Goal: Complete application form: Complete application form

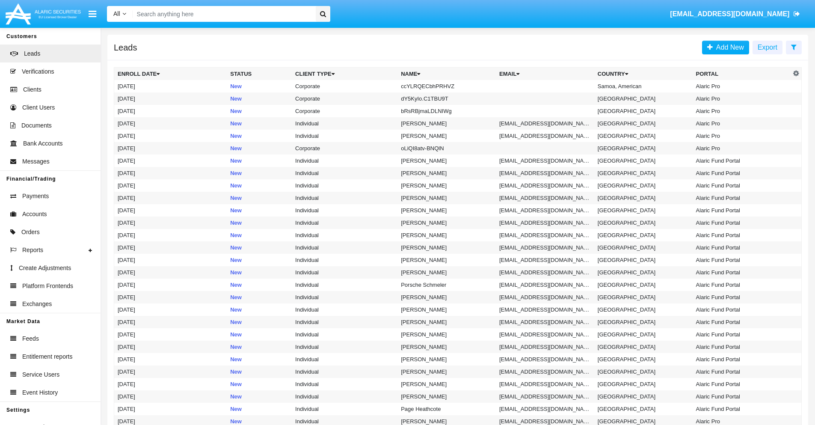
click at [794, 47] on icon at bounding box center [794, 47] width 6 height 7
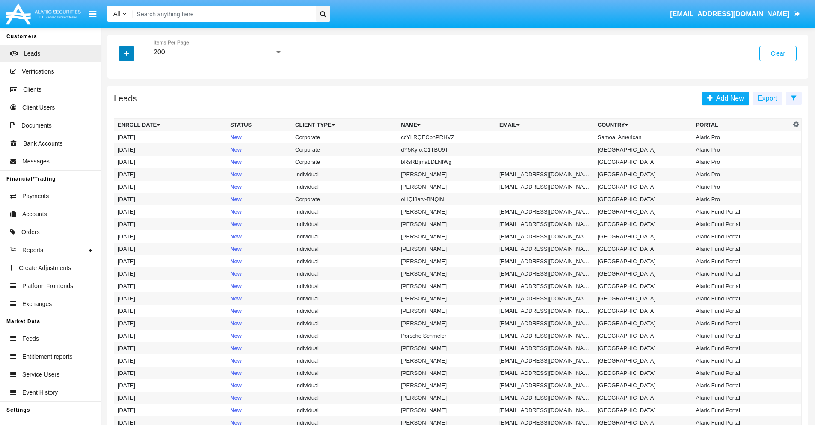
click at [127, 53] on icon "button" at bounding box center [127, 53] width 5 height 6
click at [133, 96] on span "Name" at bounding box center [134, 96] width 18 height 10
click at [118, 99] on input "Name" at bounding box center [117, 99] width 0 height 0
checkbox input "true"
click at [127, 53] on icon "button" at bounding box center [127, 53] width 5 height 6
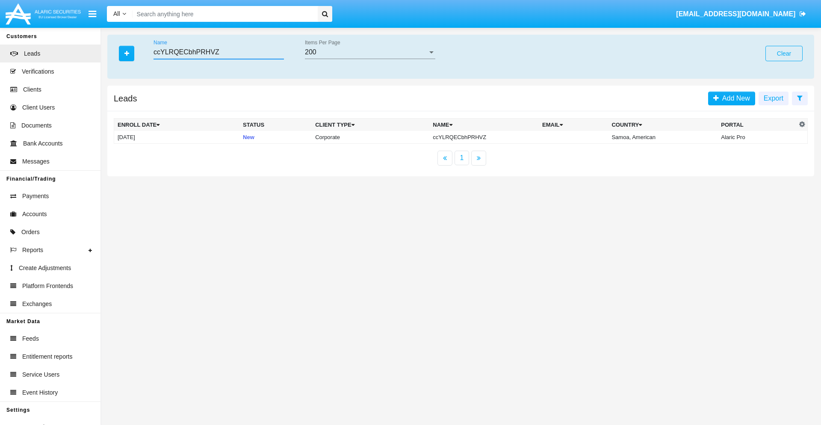
type input "ccYLRQECbhPRHVZ"
click at [486, 137] on td "ccYLRQECbhPRHVZ" at bounding box center [485, 137] width 110 height 13
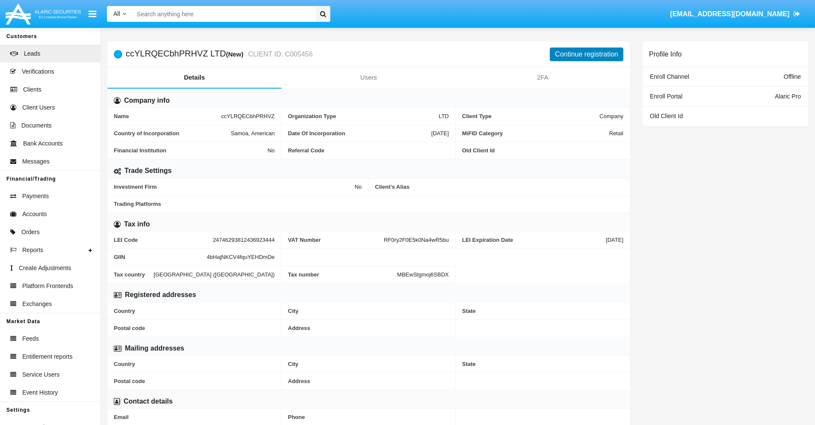
click at [587, 54] on button "Continue registration" at bounding box center [587, 54] width 74 height 14
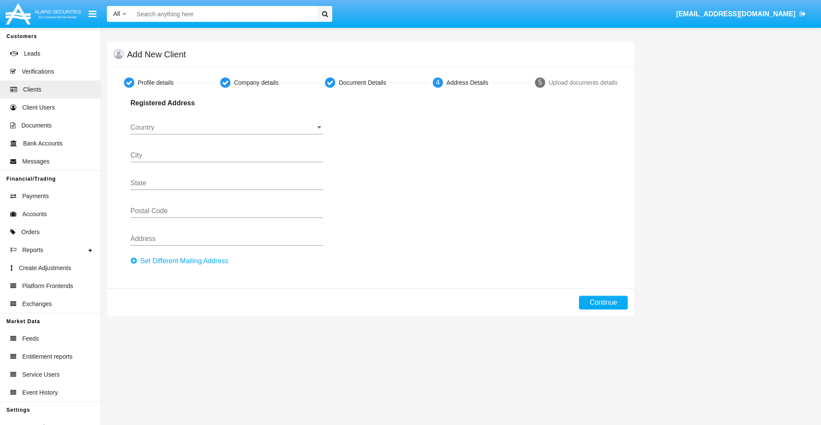
click at [182, 261] on button "Set Different Mailing Address" at bounding box center [181, 261] width 103 height 14
click at [604, 302] on button "Continue" at bounding box center [603, 303] width 49 height 14
click at [182, 261] on button "Set Different Mailing Address" at bounding box center [181, 261] width 103 height 14
type input "!"#$%&'()*+,-./:;<=>?@[\]^_`{|}~"
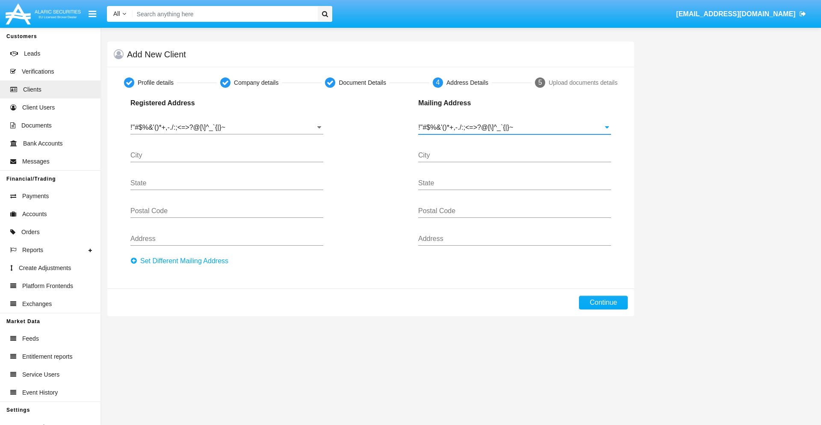
type input "!"#$%&'()*+,-./:;<=>?@[\]^_`{|}~"
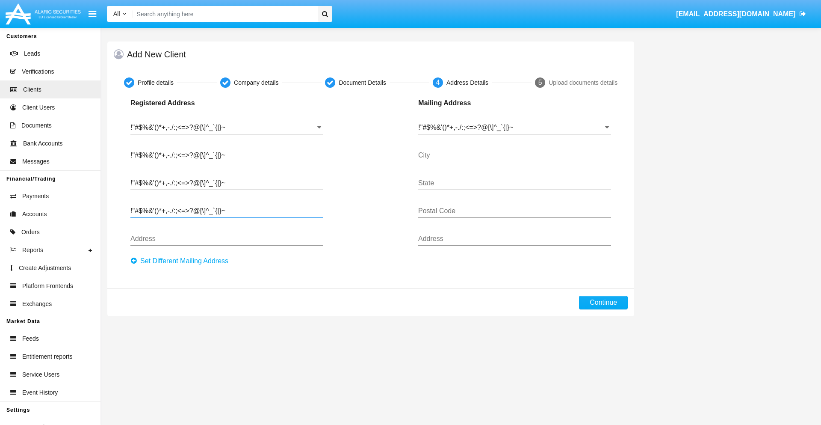
type input "!"#$%&'()*+,-./:;<=>?@[\]^_`{|}~"
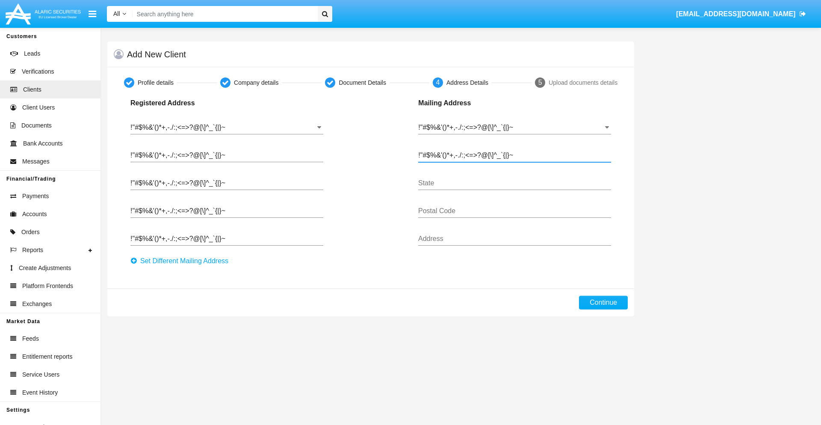
type input "!"#$%&'()*+,-./:;<=>?@[\]^_`{|}~"
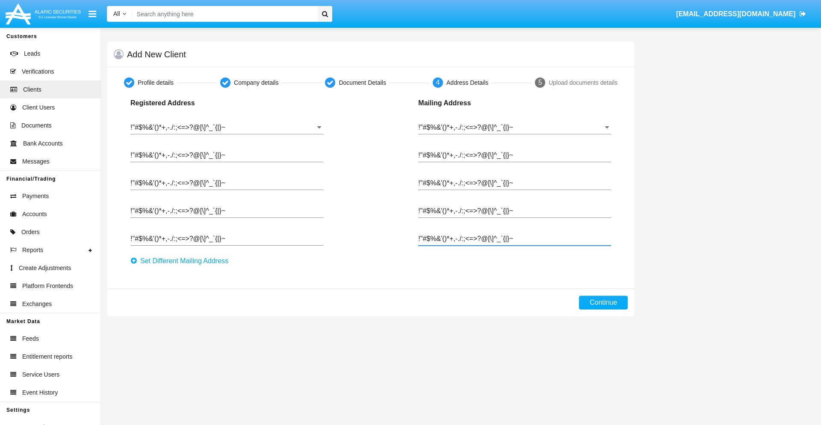
type input "!"#$%&'()*+,-./:;<=>?@[\]^_`{|}~"
click at [604, 302] on button "Continue" at bounding box center [603, 303] width 49 height 14
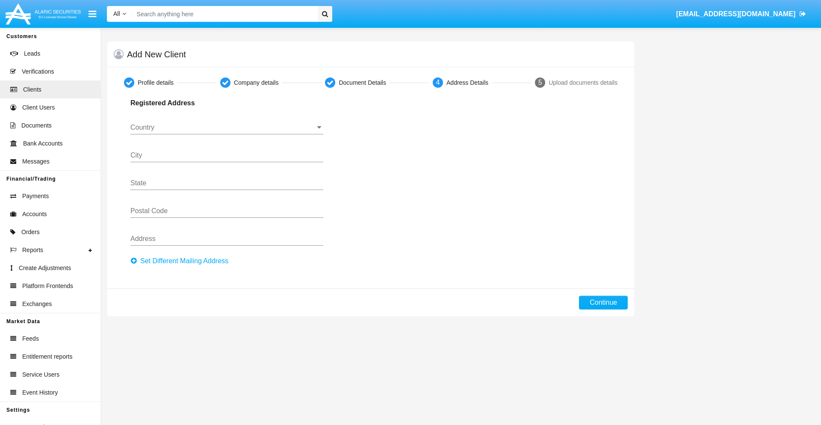
click at [182, 261] on button "Set Different Mailing Address" at bounding box center [181, 261] width 103 height 14
type input "0123456789"
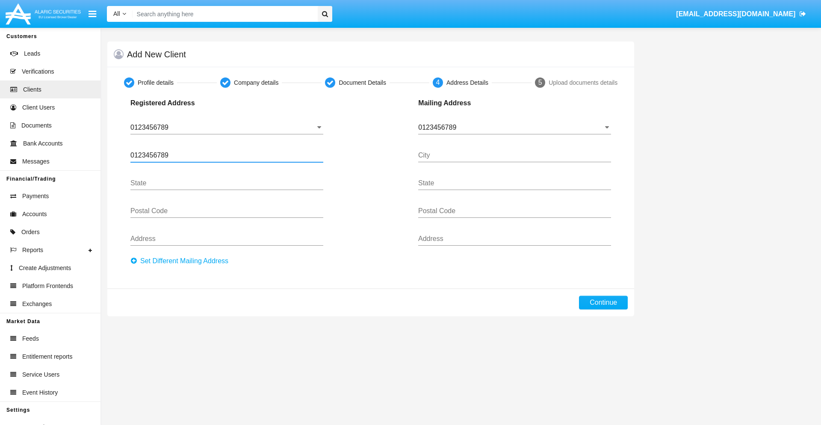
type input "0123456789"
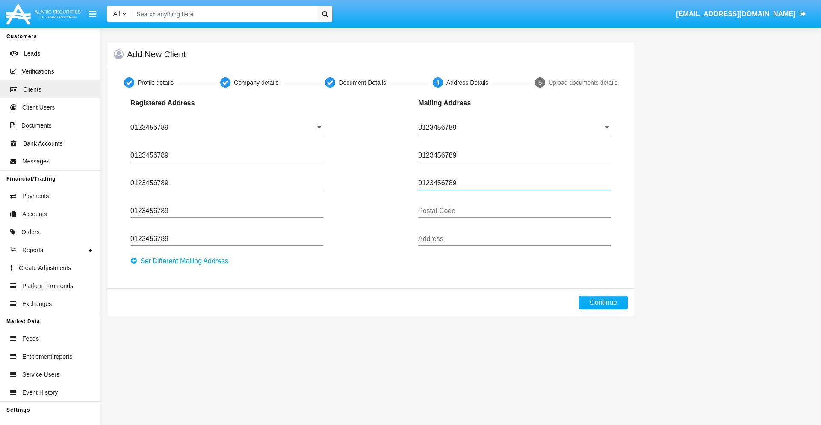
type input "0123456789"
click at [604, 302] on button "Continue" at bounding box center [603, 303] width 49 height 14
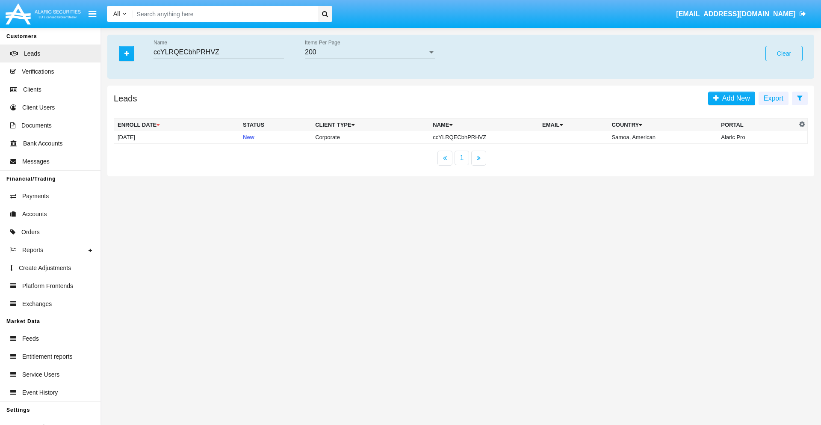
click at [784, 53] on button "Clear" at bounding box center [784, 53] width 37 height 15
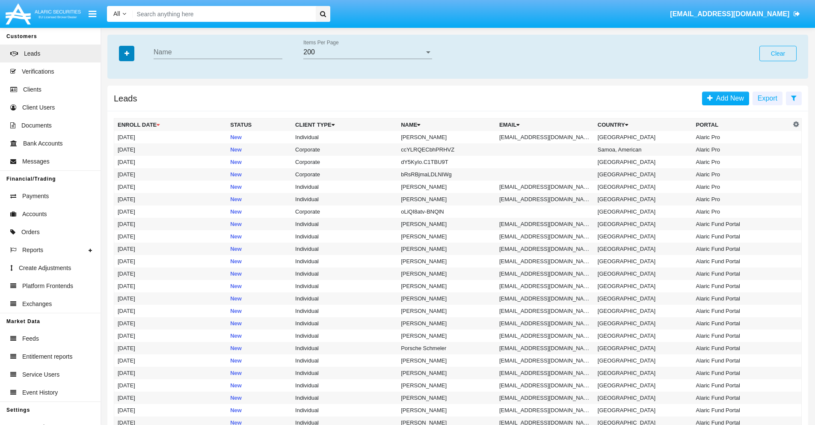
click at [127, 53] on icon "button" at bounding box center [127, 53] width 5 height 6
click at [133, 108] on span "Email" at bounding box center [133, 108] width 17 height 10
click at [118, 112] on input "Email" at bounding box center [117, 112] width 0 height 0
checkbox input "true"
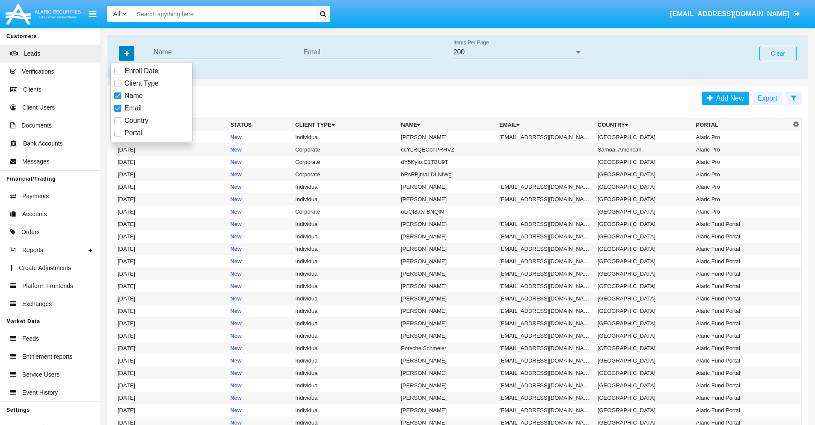
click at [127, 53] on icon "button" at bounding box center [127, 53] width 5 height 6
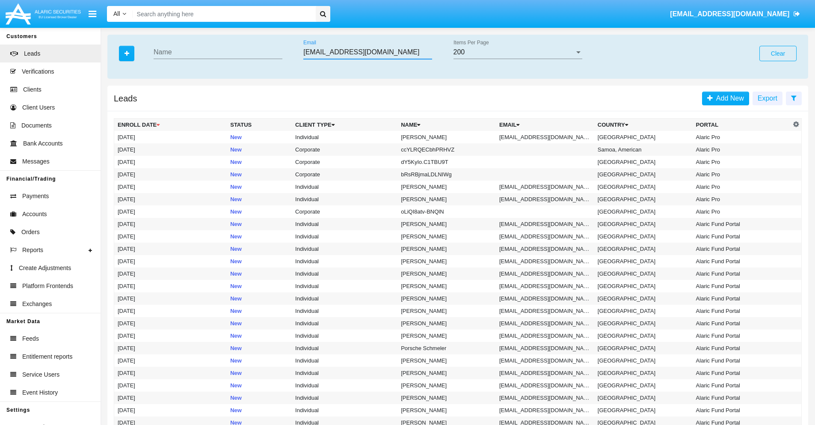
type input "wmcj3p3ij@ocy-k.bg"
click at [548, 137] on td "wmcj3p3ij@ocy-k.bg" at bounding box center [545, 137] width 98 height 12
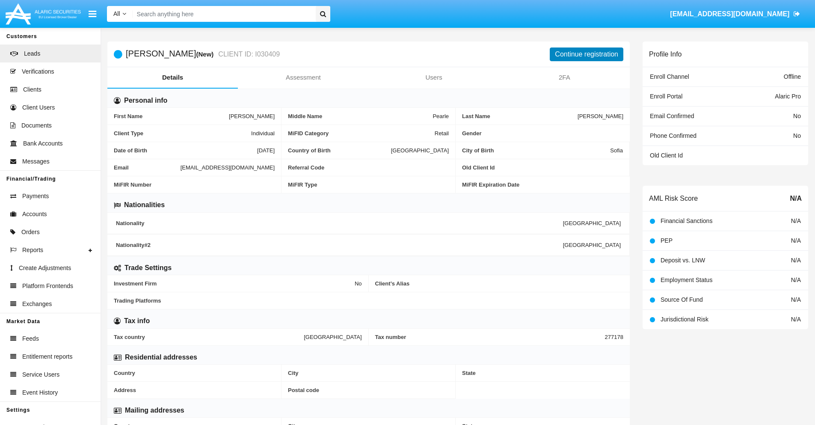
click at [587, 54] on button "Continue registration" at bounding box center [587, 54] width 74 height 14
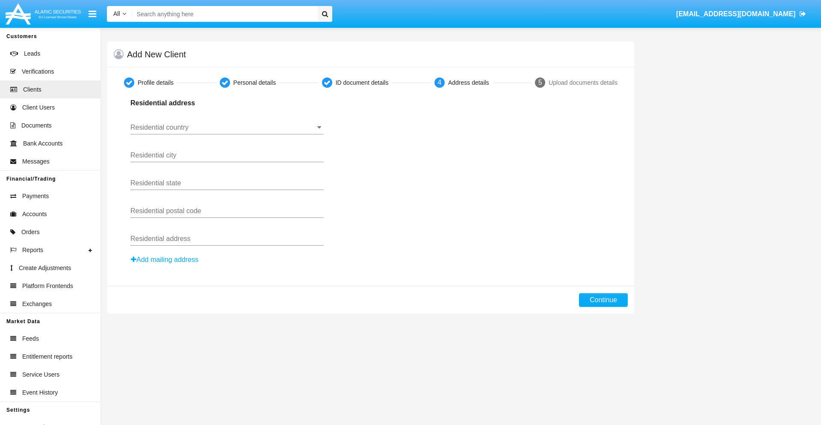
click at [165, 260] on button "Add mailing address" at bounding box center [164, 259] width 68 height 11
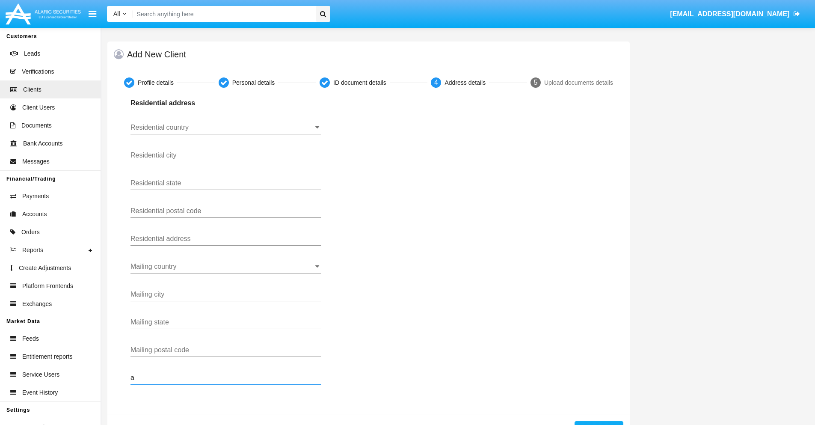
type input "a"
click at [599, 423] on button "Continue" at bounding box center [599, 428] width 49 height 14
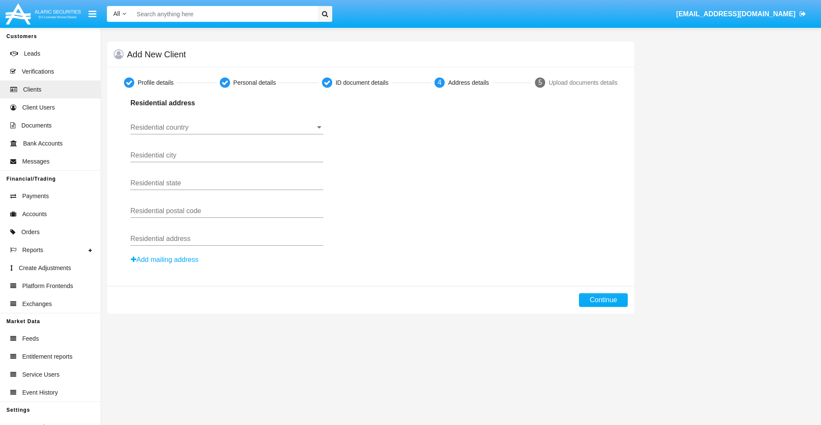
click at [165, 260] on button "Add mailing address" at bounding box center [164, 259] width 68 height 11
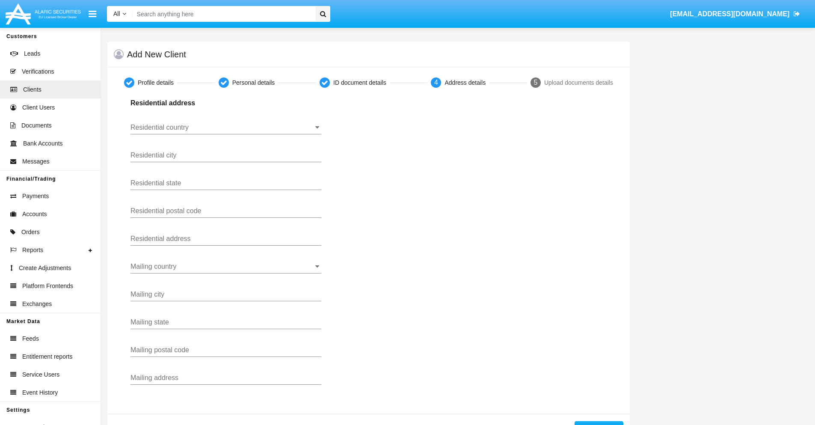
scroll to position [30, 0]
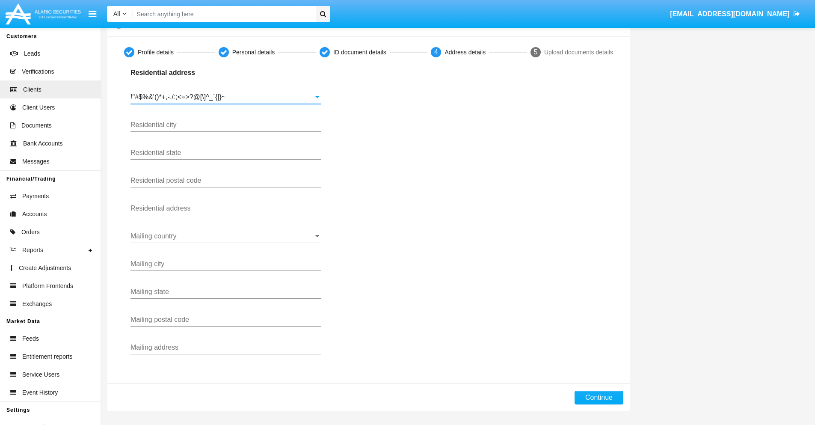
type input "!"#$%&'()*+,-./:;<=>?@[\]^_`{|}~"
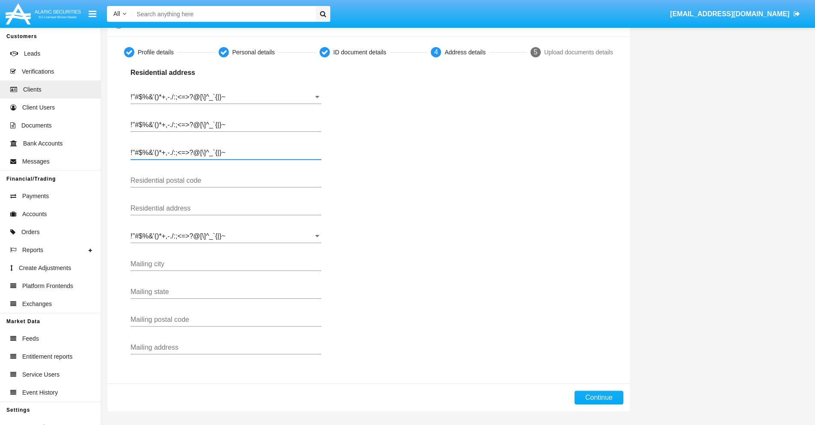
type input "!"#$%&'()*+,-./:;<=>?@[\]^_`{|}~"
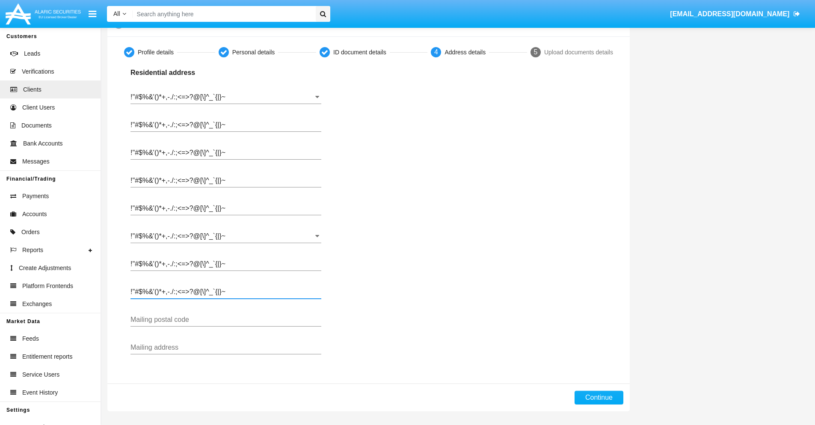
type input "!"#$%&'()*+,-./:;<=>?@[\]^_`{|}~"
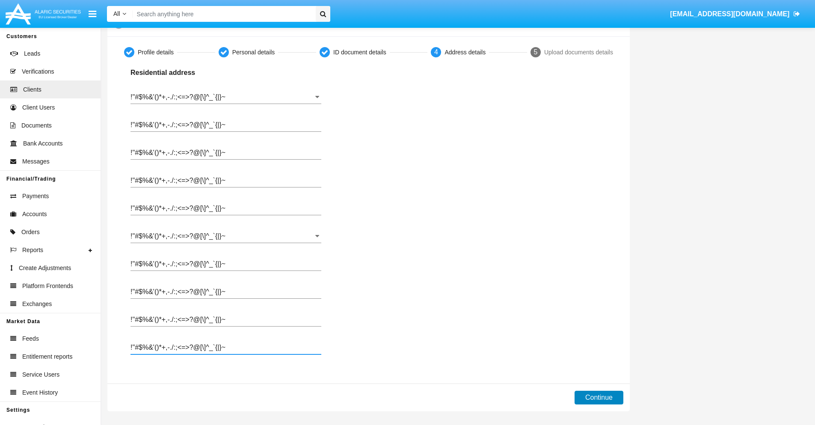
click at [599, 397] on button "Continue" at bounding box center [599, 398] width 49 height 14
